Goal: Find specific page/section: Find specific page/section

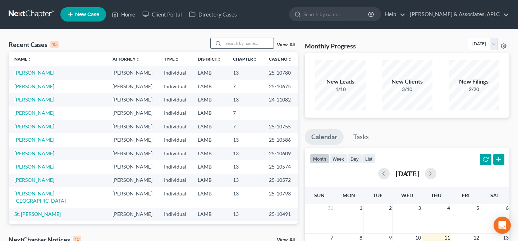
click at [250, 43] on input "search" at bounding box center [248, 43] width 50 height 10
type input "williams"
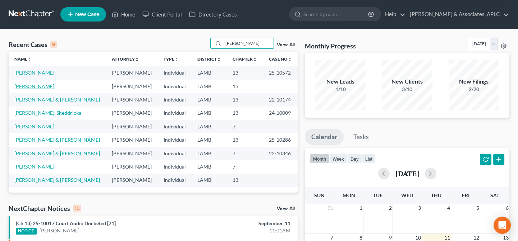
click at [23, 89] on link "[PERSON_NAME]" at bounding box center [34, 86] width 40 height 6
select select "14"
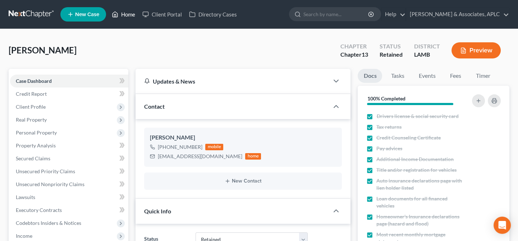
click at [130, 17] on link "Home" at bounding box center [123, 14] width 31 height 13
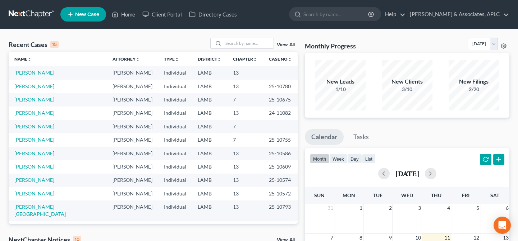
click at [29, 197] on link "[PERSON_NAME]" at bounding box center [34, 194] width 40 height 6
select select "8"
select select "0"
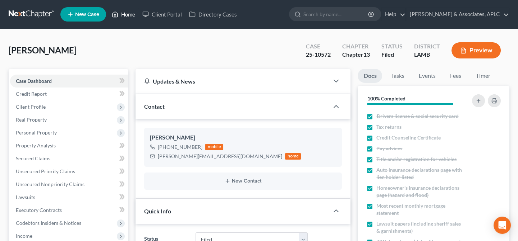
click at [129, 15] on link "Home" at bounding box center [123, 14] width 31 height 13
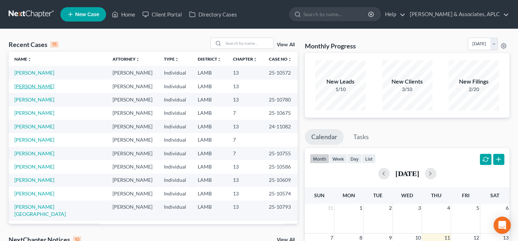
click at [27, 87] on link "[PERSON_NAME]" at bounding box center [34, 86] width 40 height 6
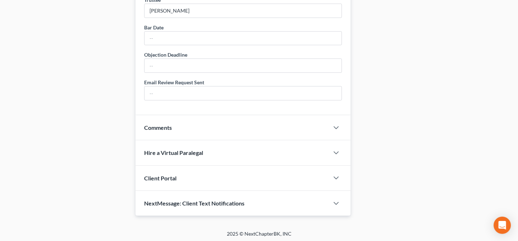
scroll to position [483, 0]
click at [337, 177] on polyline "button" at bounding box center [336, 178] width 4 height 2
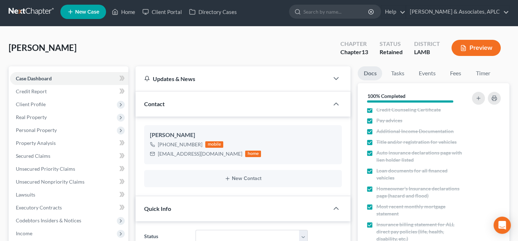
scroll to position [0, 0]
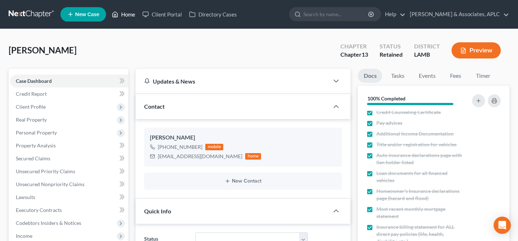
drag, startPoint x: 132, startPoint y: 14, endPoint x: 202, endPoint y: 103, distance: 112.6
click at [132, 15] on link "Home" at bounding box center [123, 14] width 31 height 13
